Goal: Find specific page/section: Find specific page/section

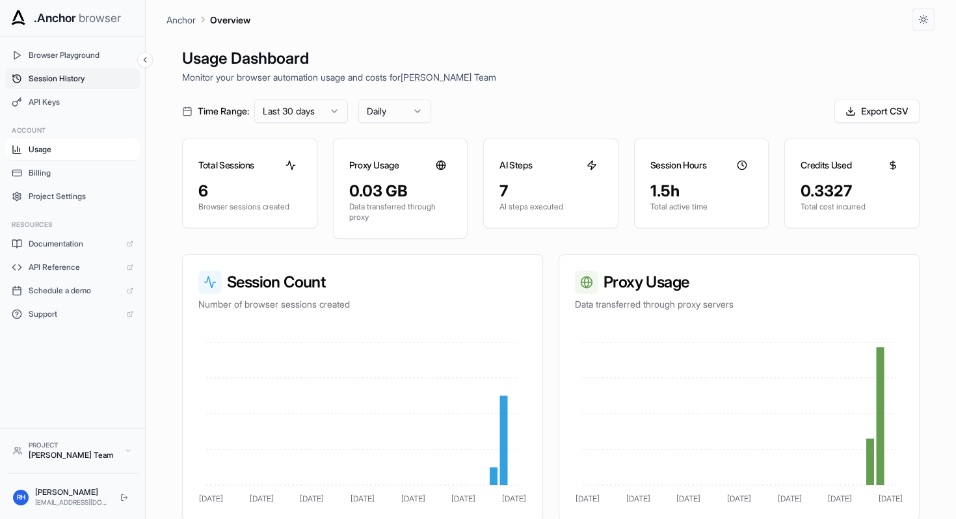
click at [108, 81] on span "Session History" at bounding box center [81, 78] width 105 height 10
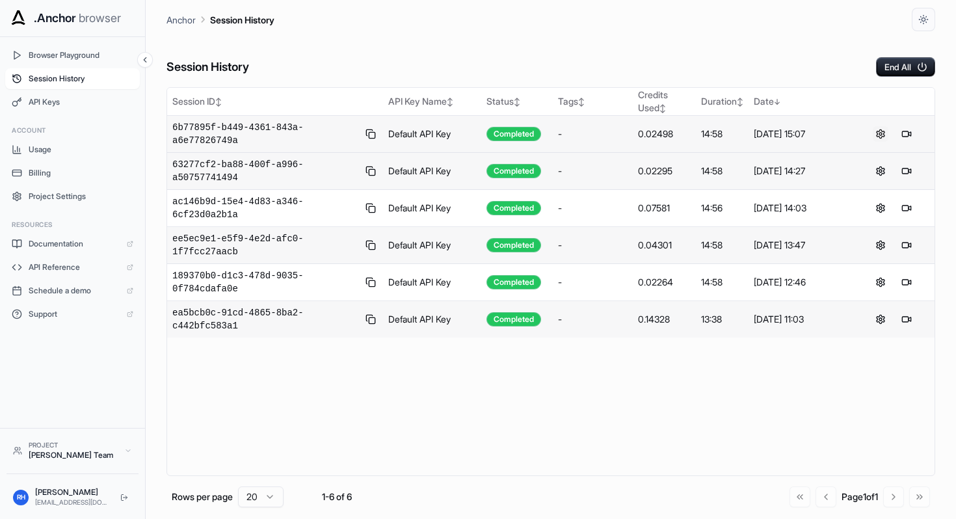
click at [882, 135] on button at bounding box center [880, 134] width 16 height 16
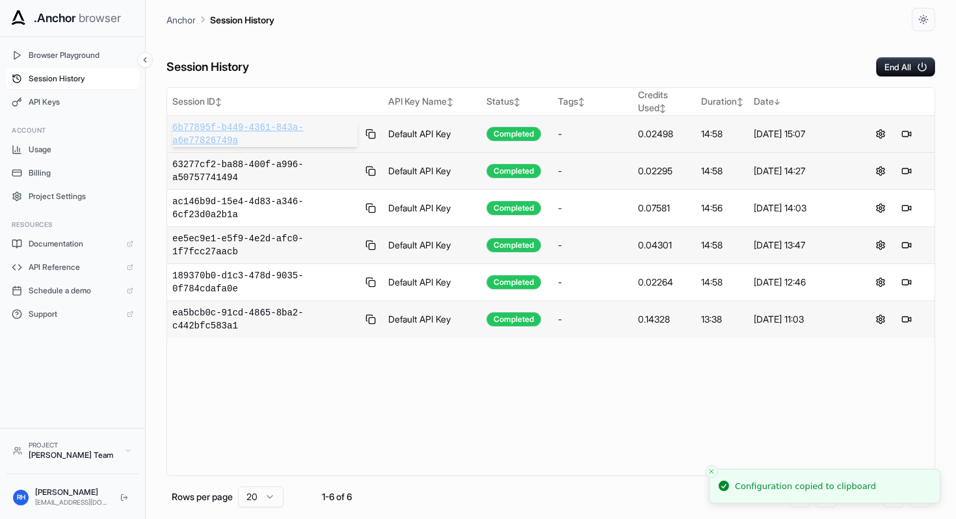
click at [261, 130] on span "6b77895f-b449-4361-843a-a6e77826749a" at bounding box center [264, 134] width 185 height 26
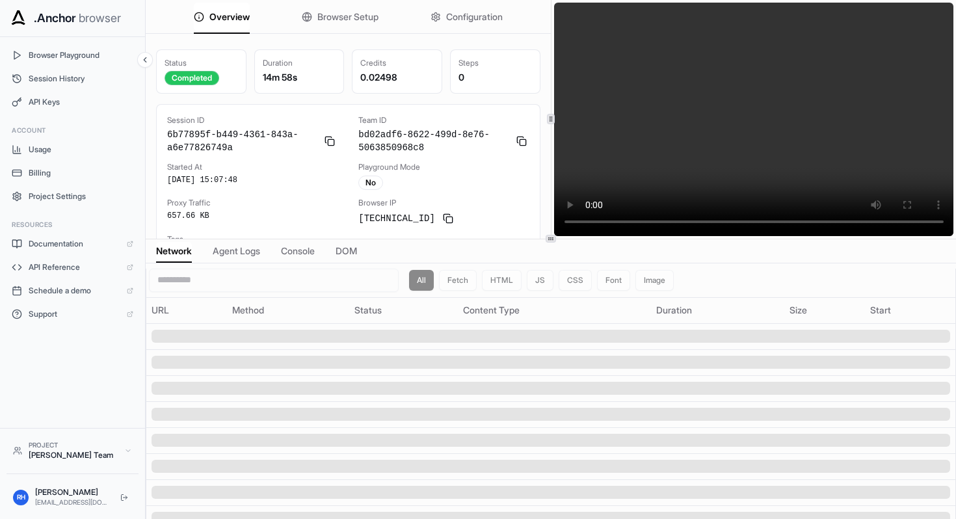
click at [260, 255] on span "Agent Logs" at bounding box center [236, 250] width 47 height 13
click at [182, 252] on span "Network" at bounding box center [174, 250] width 36 height 13
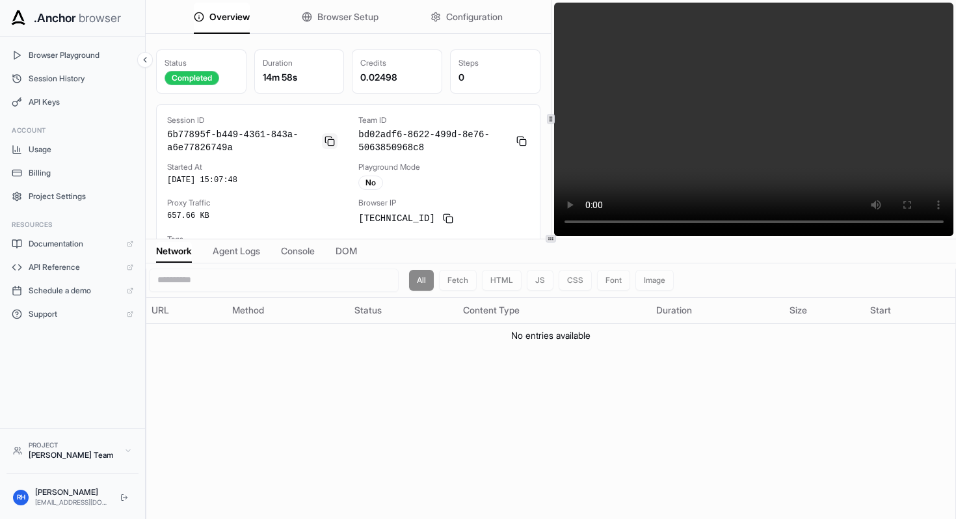
click at [332, 146] on button at bounding box center [330, 141] width 16 height 16
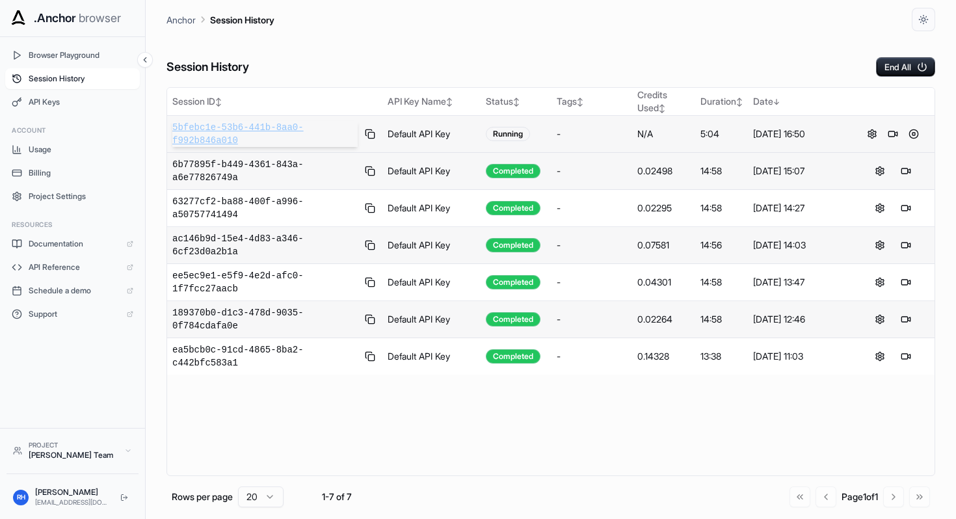
click at [231, 129] on span "5bfebc1e-53b6-441b-8aa0-f992b846a010" at bounding box center [264, 134] width 185 height 26
click at [87, 150] on span "Usage" at bounding box center [81, 149] width 105 height 10
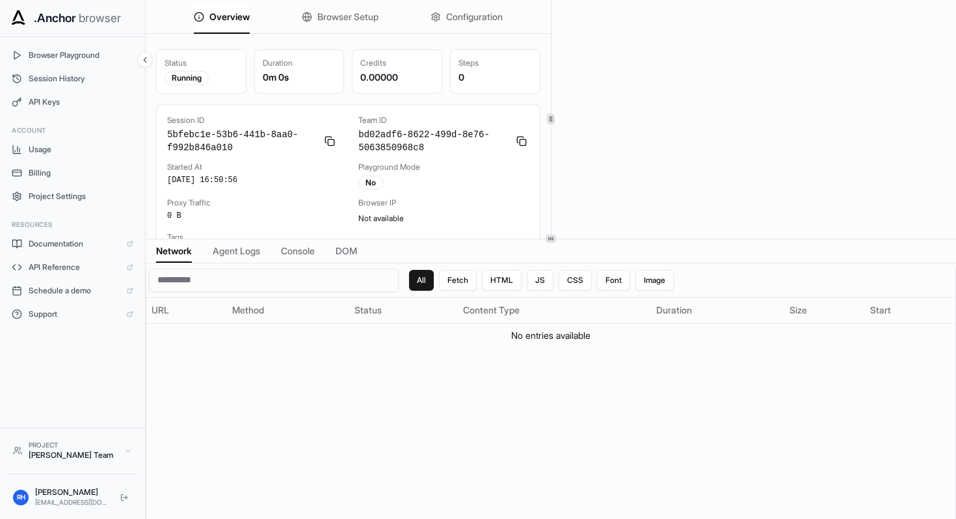
scroll to position [12, 0]
